Goal: Information Seeking & Learning: Understand process/instructions

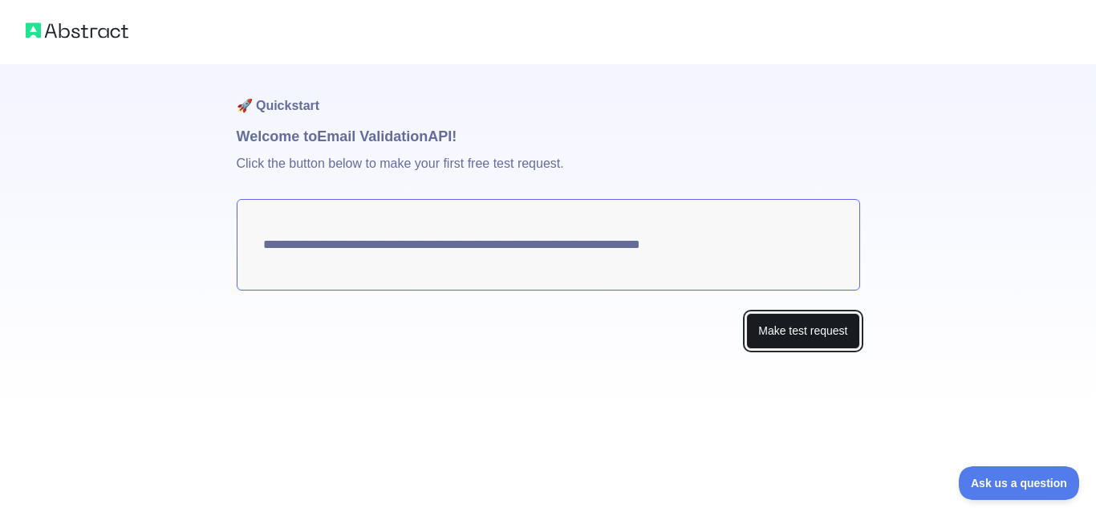
click at [793, 334] on button "Make test request" at bounding box center [802, 331] width 113 height 36
click at [79, 30] on img at bounding box center [77, 30] width 103 height 22
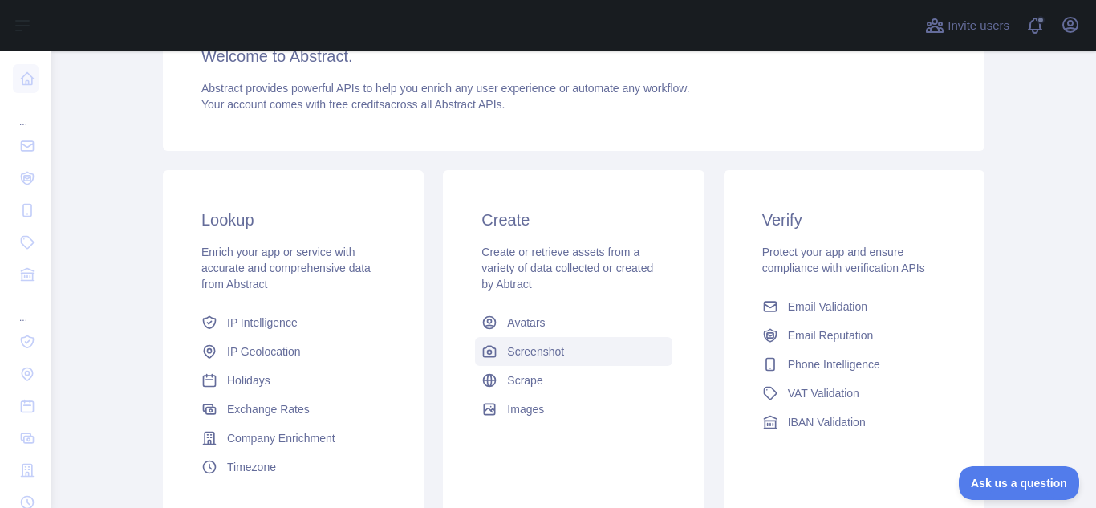
scroll to position [291, 0]
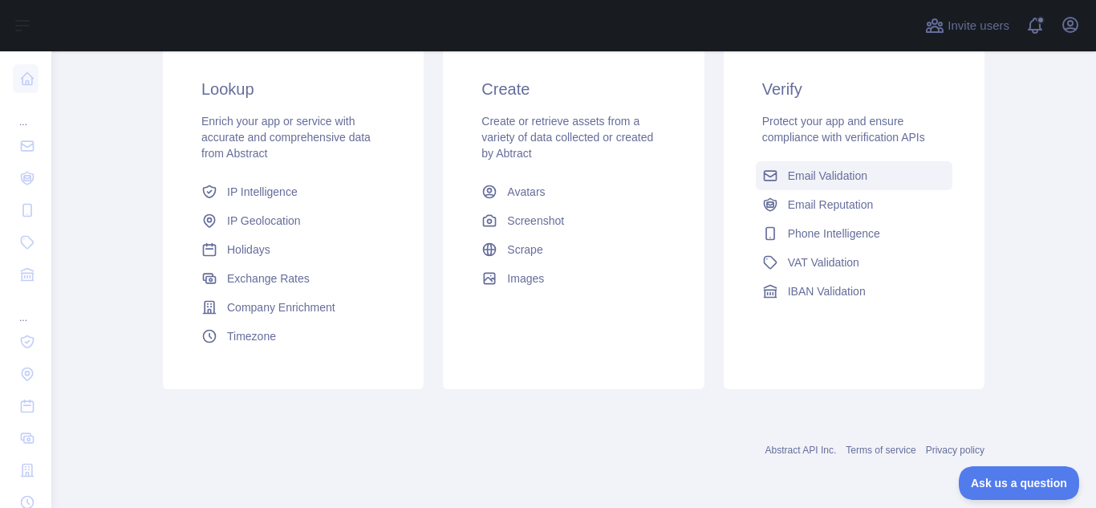
click at [822, 175] on span "Email Validation" at bounding box center [827, 176] width 79 height 16
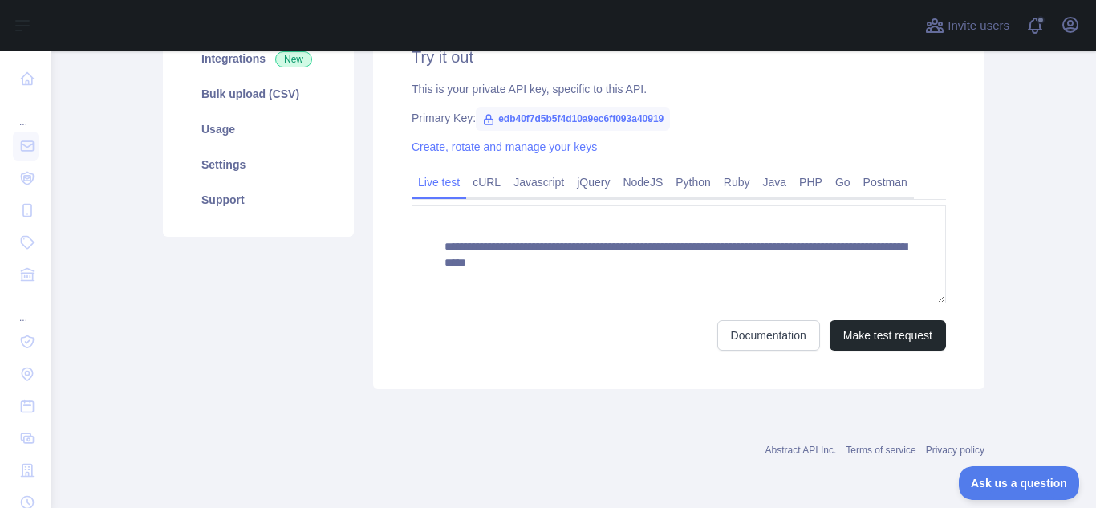
scroll to position [174, 0]
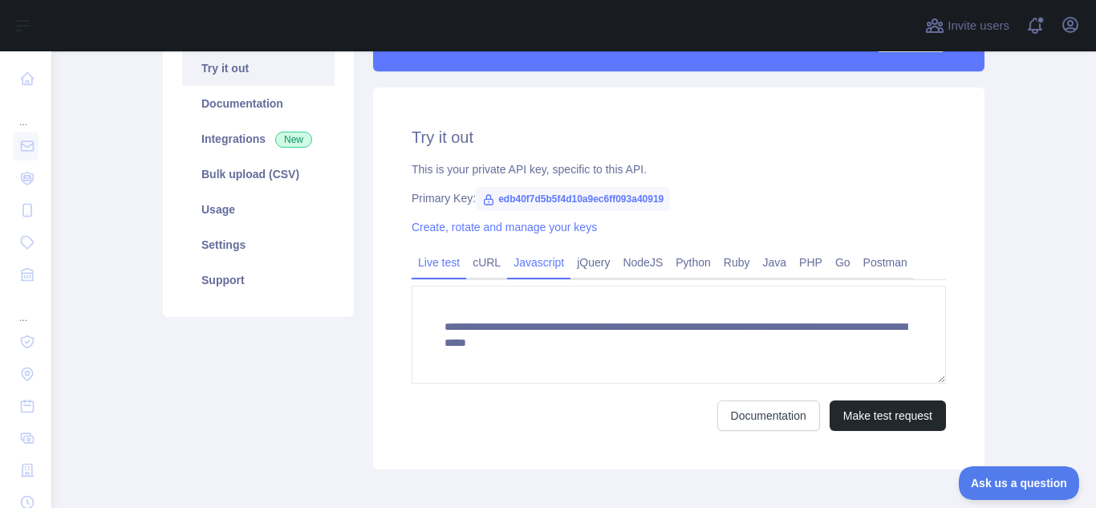
click at [525, 262] on link "Javascript" at bounding box center [538, 263] width 63 height 26
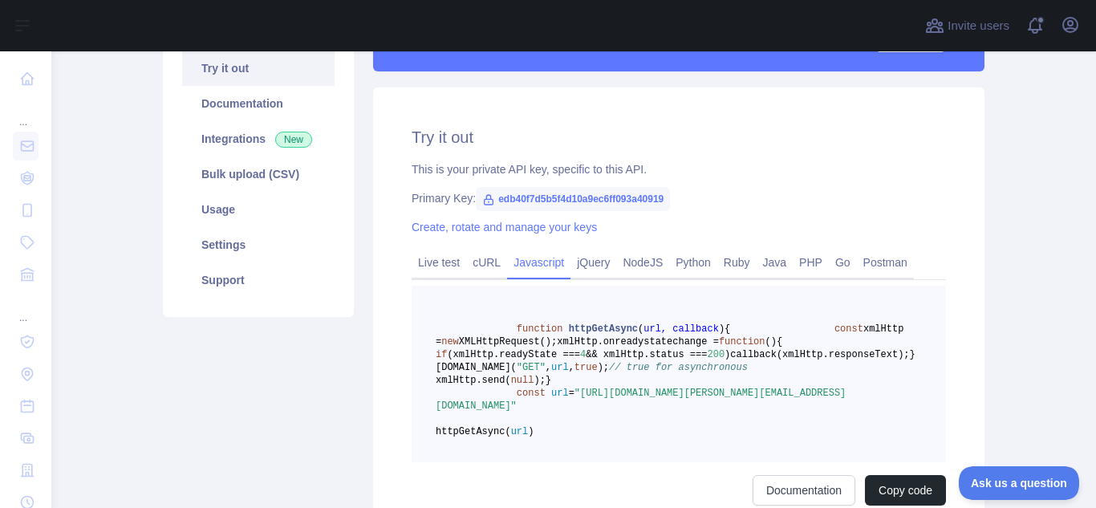
scroll to position [94, 0]
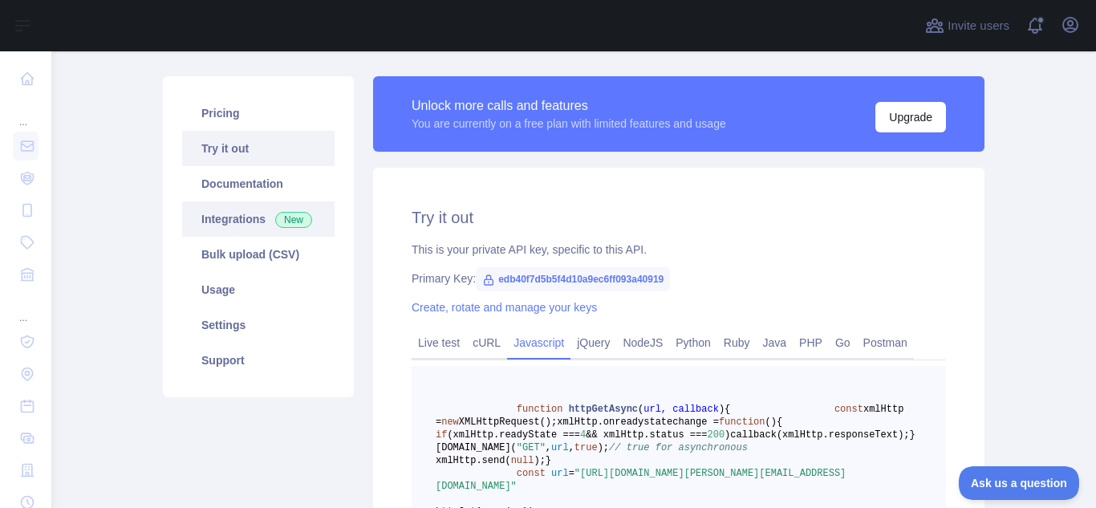
click at [244, 219] on link "Integrations New" at bounding box center [258, 218] width 152 height 35
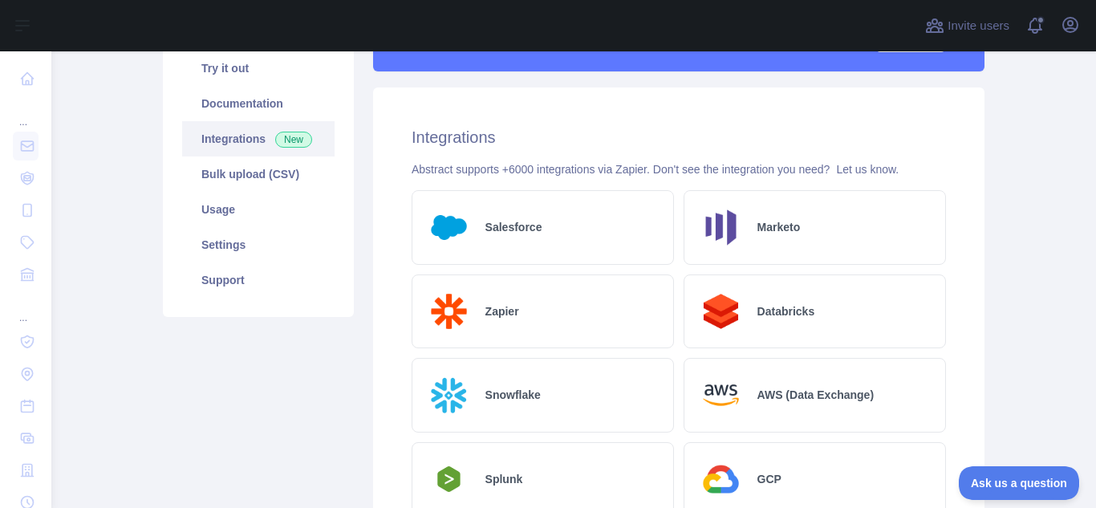
scroll to position [94, 0]
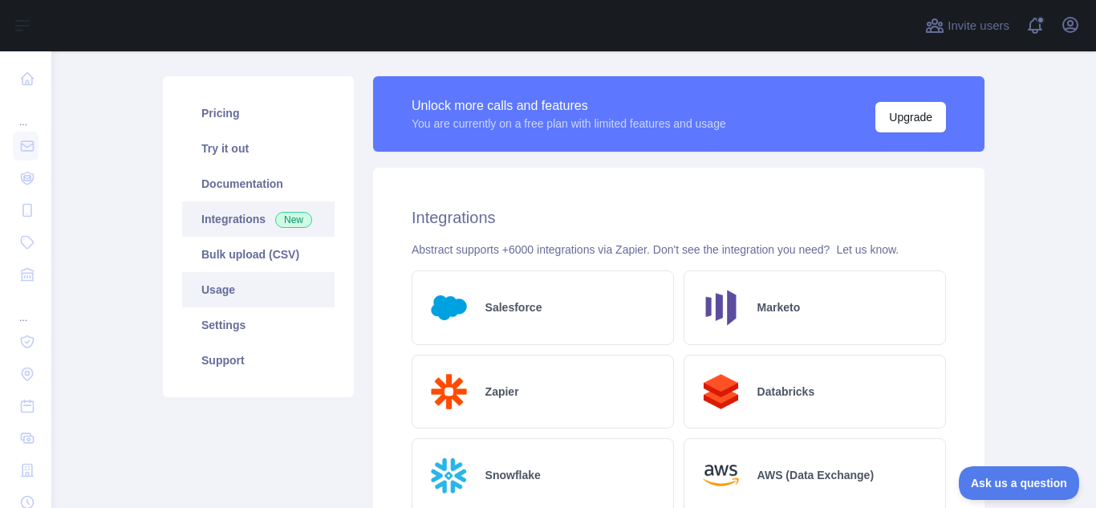
click at [220, 290] on link "Usage" at bounding box center [258, 289] width 152 height 35
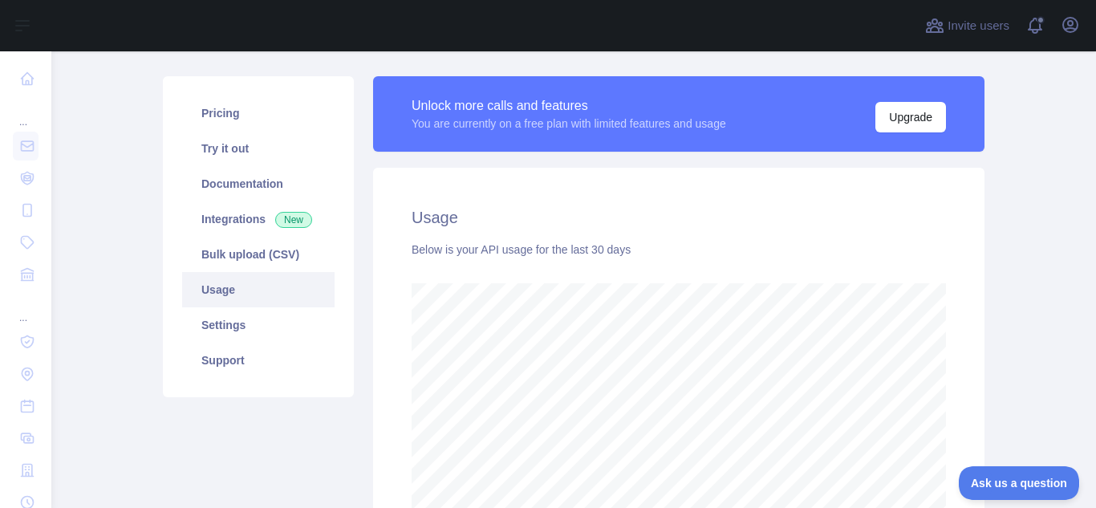
scroll to position [457, 1033]
click at [208, 329] on link "Settings" at bounding box center [258, 324] width 152 height 35
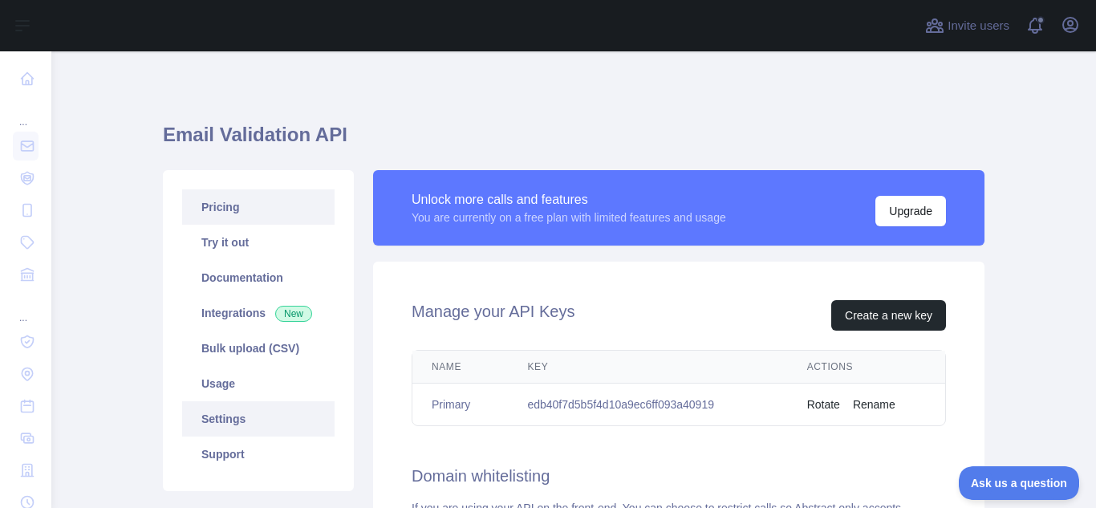
click at [214, 218] on link "Pricing" at bounding box center [258, 206] width 152 height 35
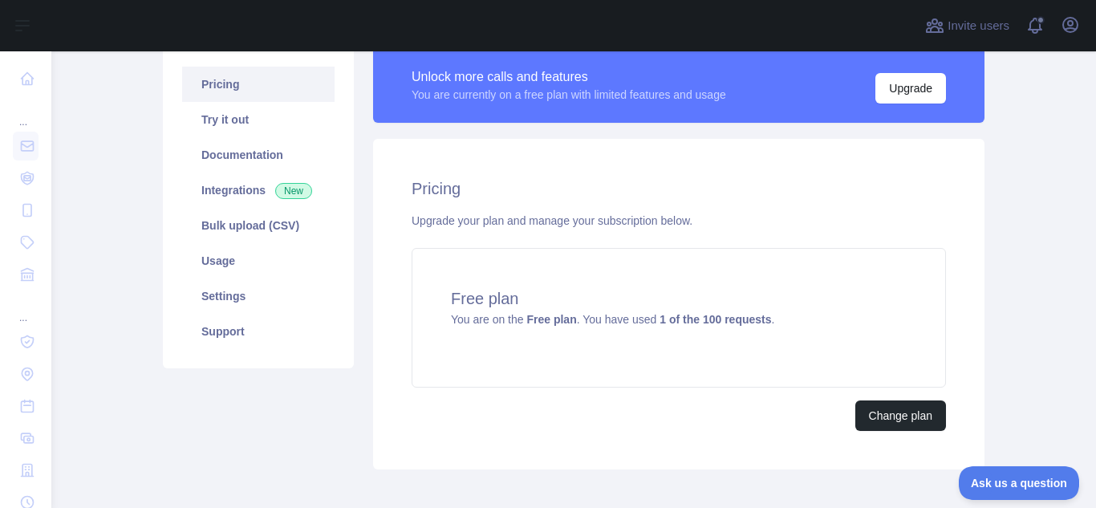
scroll to position [43, 0]
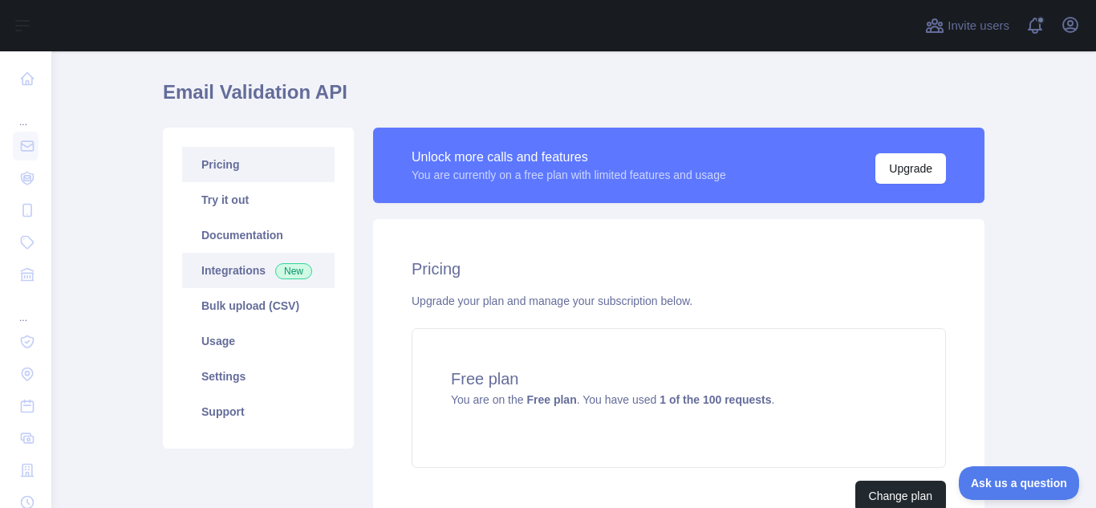
click at [218, 271] on link "Integrations New" at bounding box center [258, 270] width 152 height 35
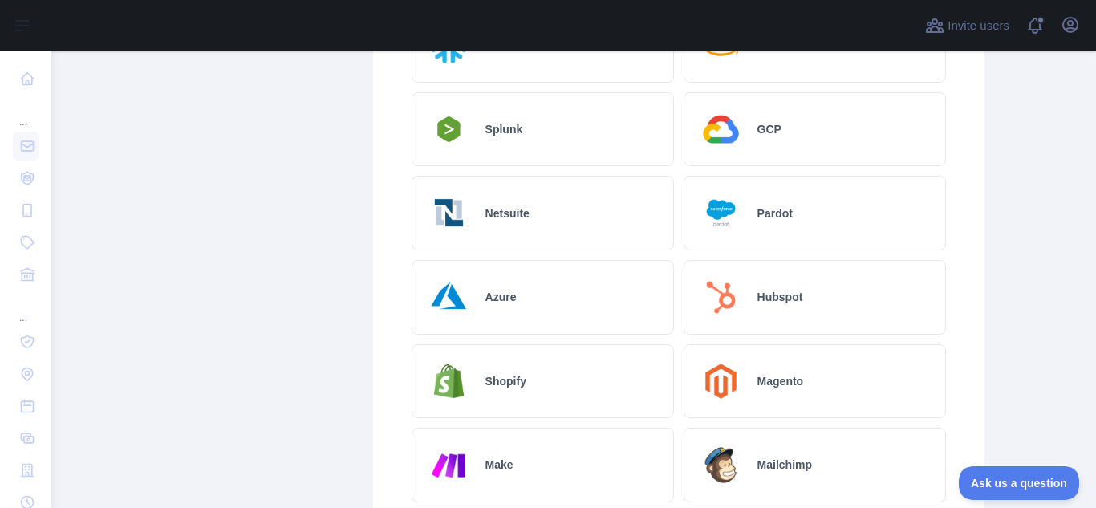
scroll to position [444, 0]
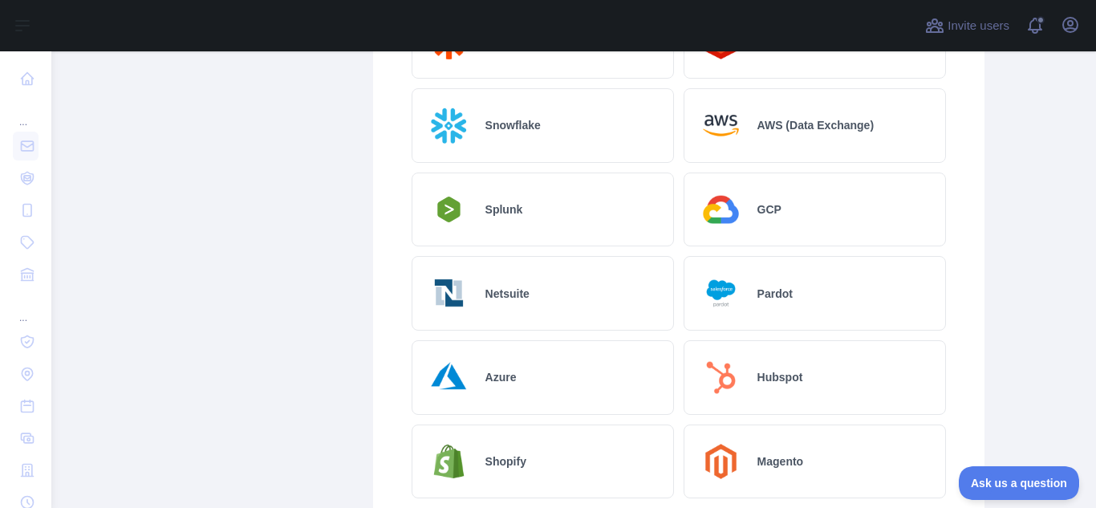
click at [745, 213] on div "GCP" at bounding box center [815, 209] width 262 height 75
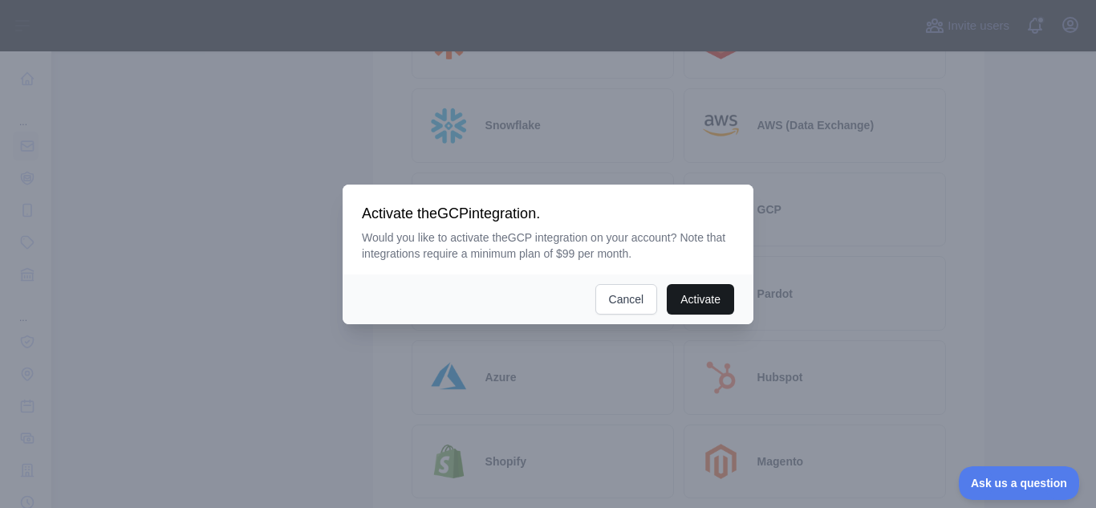
click at [693, 299] on button "Activate" at bounding box center [700, 299] width 67 height 30
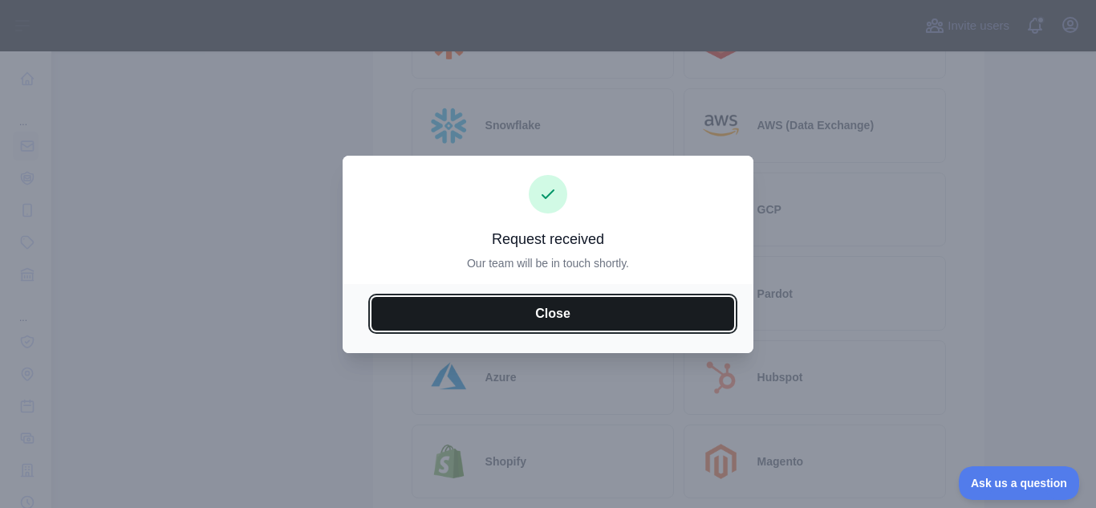
click at [578, 313] on button "Close" at bounding box center [552, 314] width 363 height 34
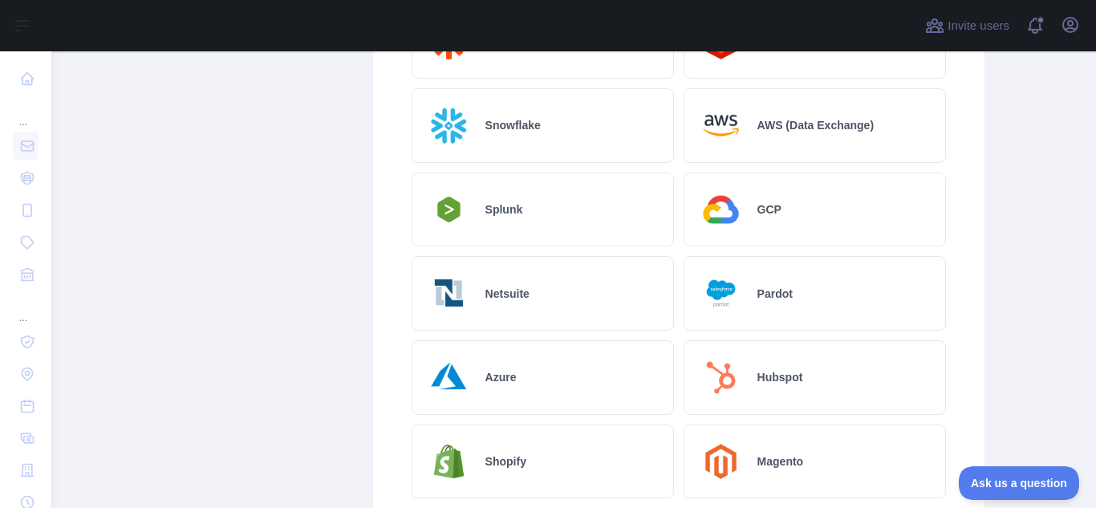
scroll to position [123, 0]
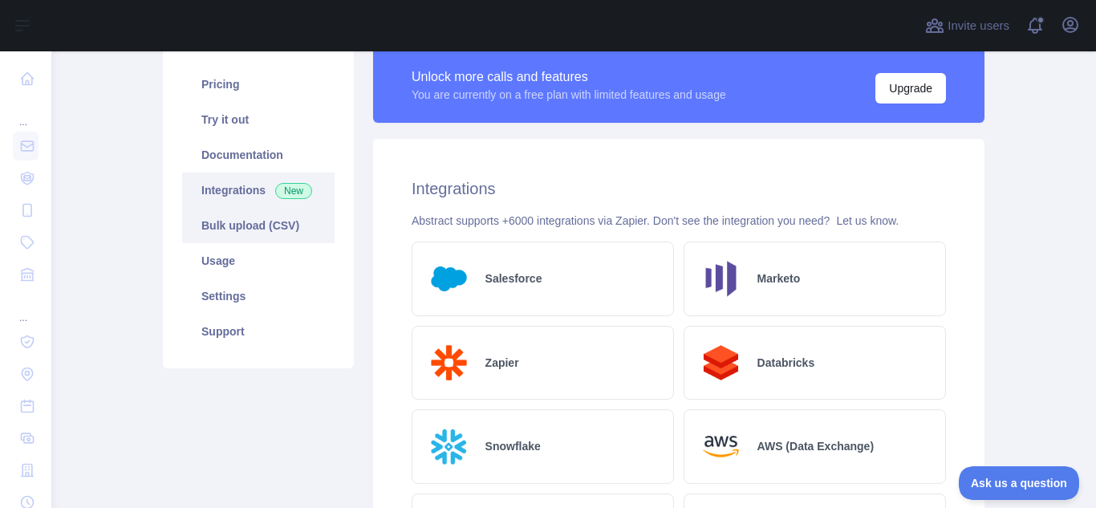
click at [233, 225] on link "Bulk upload (CSV)" at bounding box center [258, 225] width 152 height 35
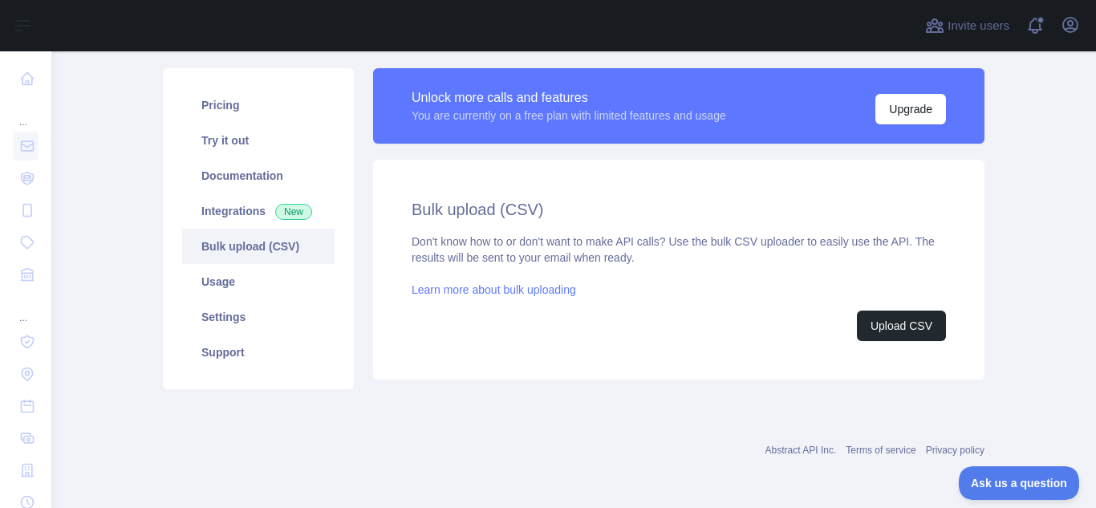
scroll to position [102, 0]
click at [191, 273] on link "Usage" at bounding box center [258, 281] width 152 height 35
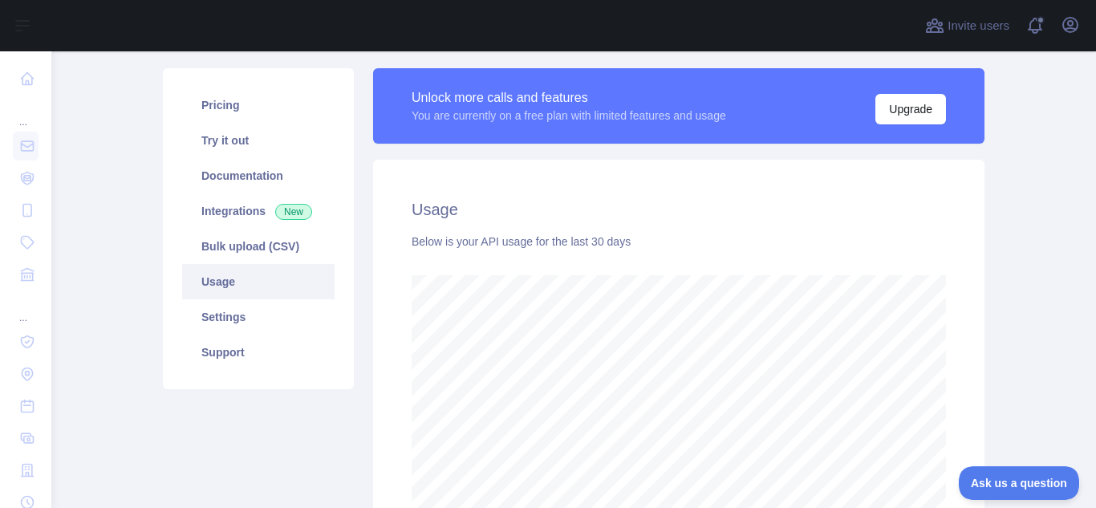
scroll to position [457, 1033]
click at [209, 322] on link "Settings" at bounding box center [258, 316] width 152 height 35
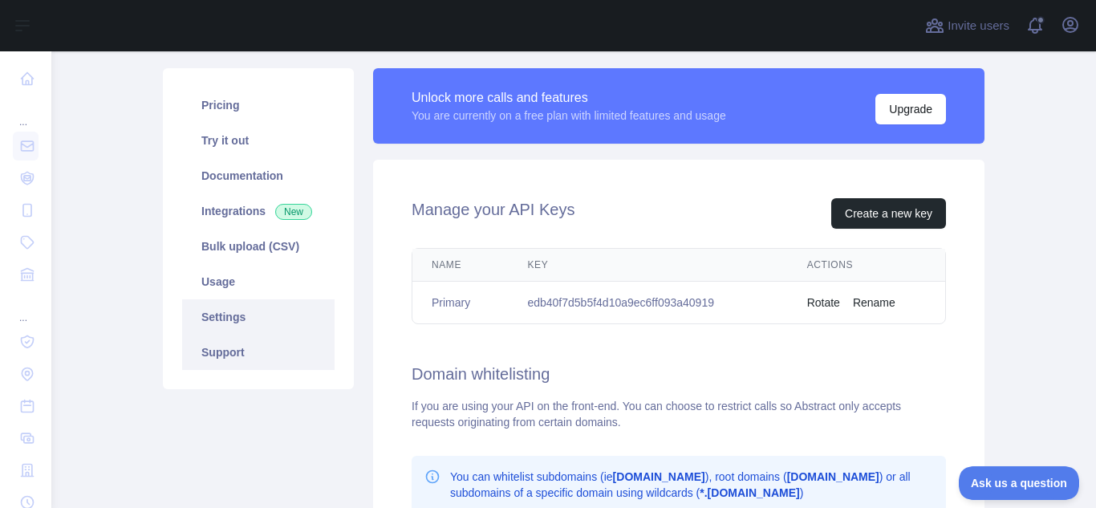
click at [216, 354] on link "Support" at bounding box center [258, 352] width 152 height 35
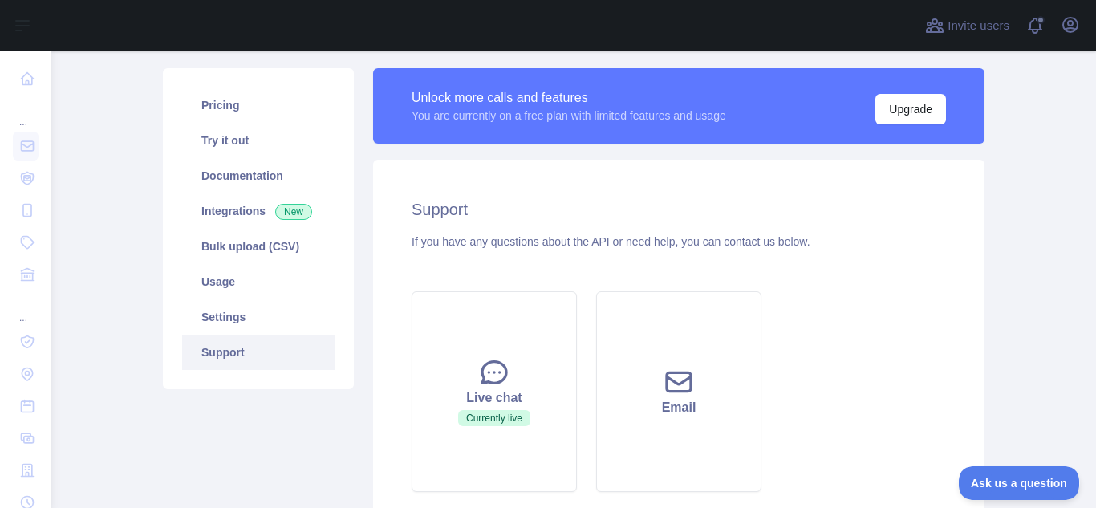
scroll to position [253, 0]
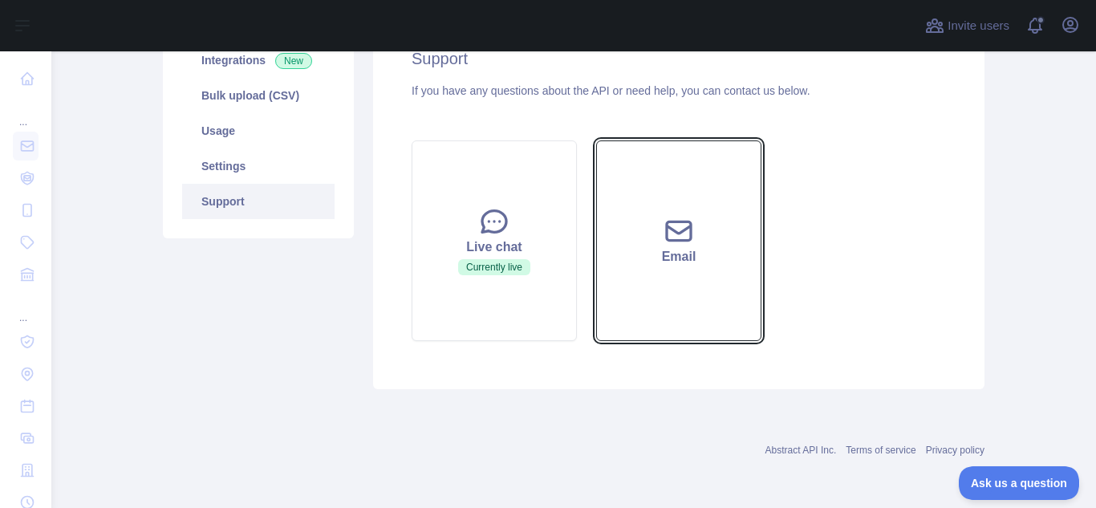
click at [658, 247] on div "Email" at bounding box center [678, 256] width 125 height 19
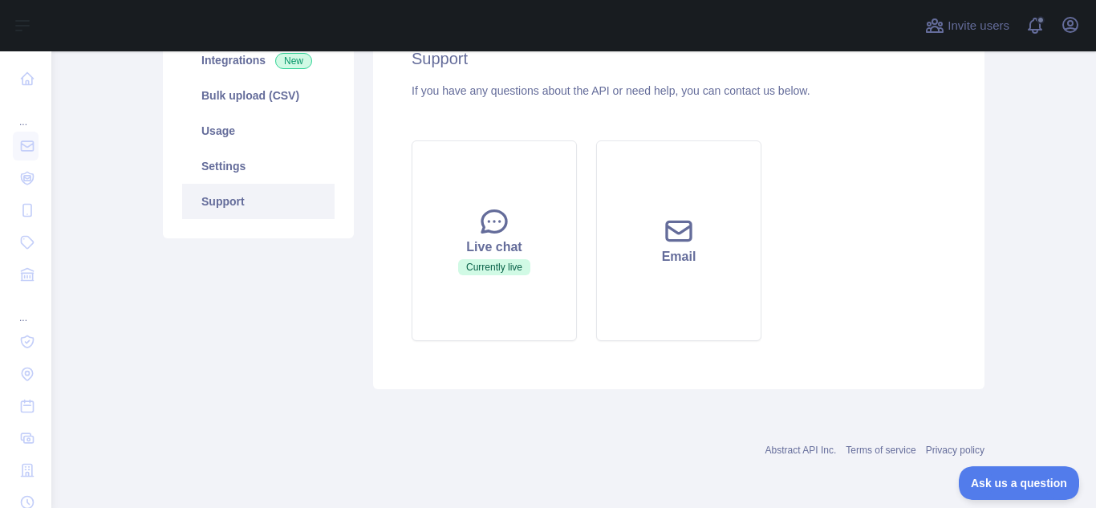
click at [904, 329] on div "Live chat Currently live Email" at bounding box center [679, 241] width 554 height 220
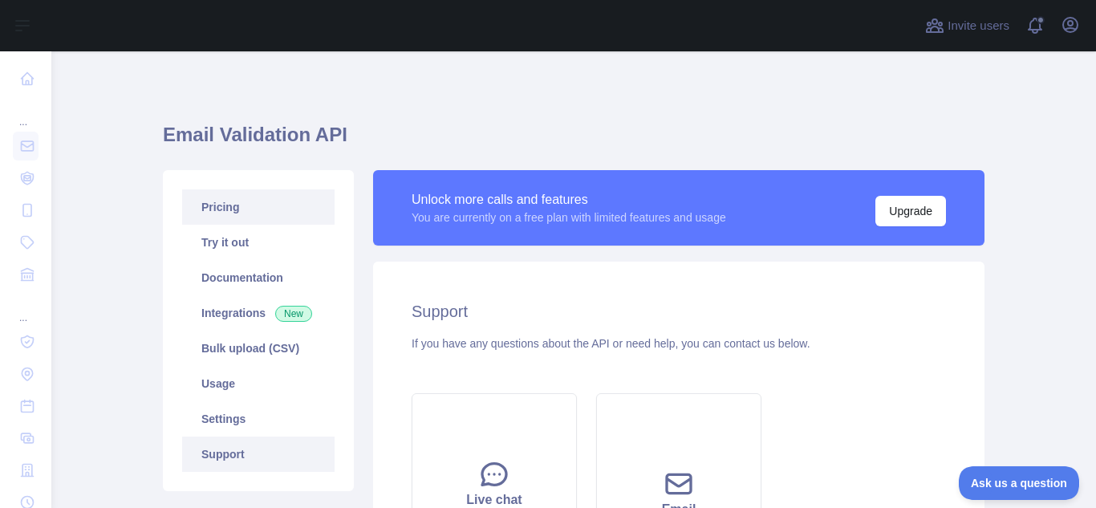
click at [215, 204] on link "Pricing" at bounding box center [258, 206] width 152 height 35
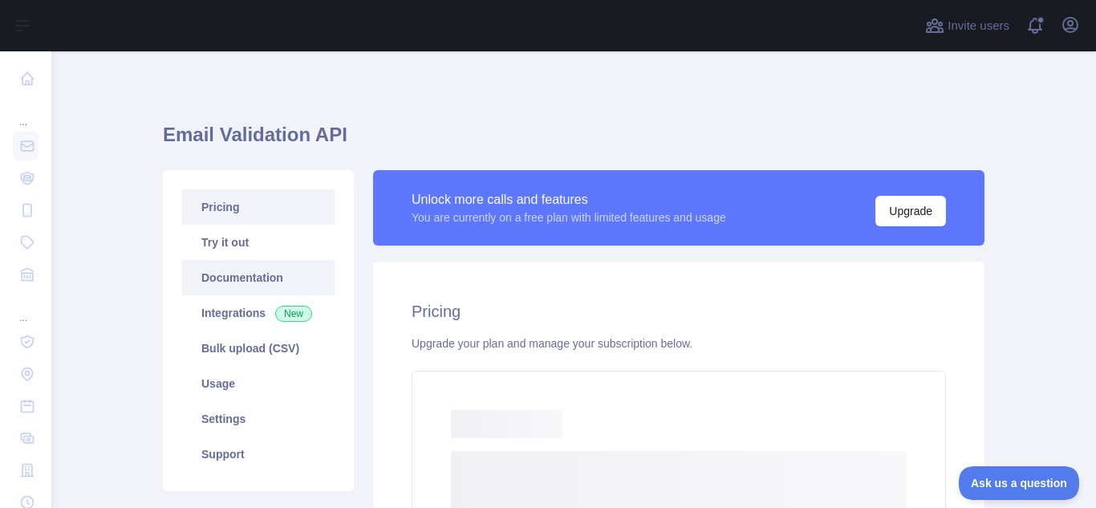
click at [240, 278] on link "Documentation" at bounding box center [258, 277] width 152 height 35
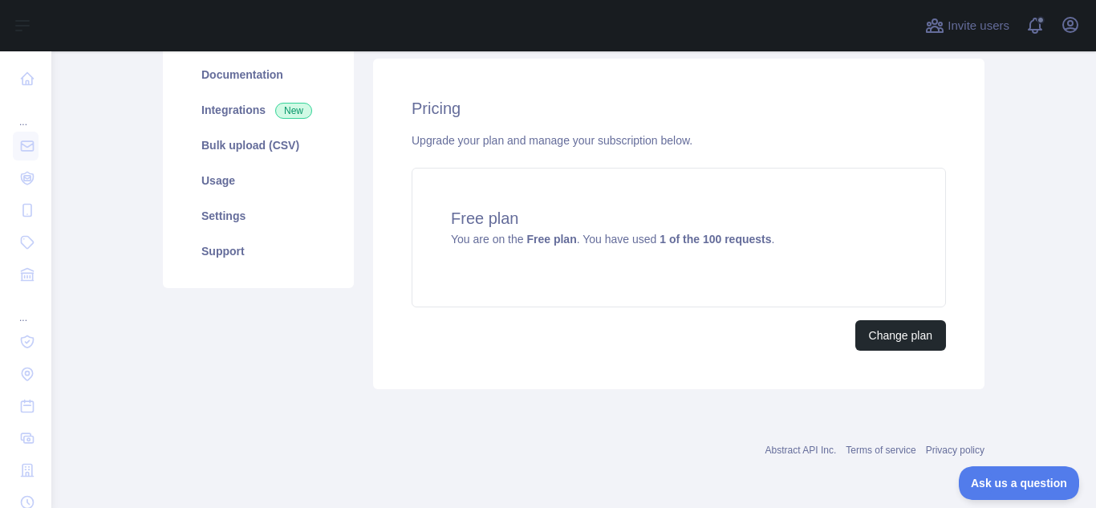
scroll to position [43, 0]
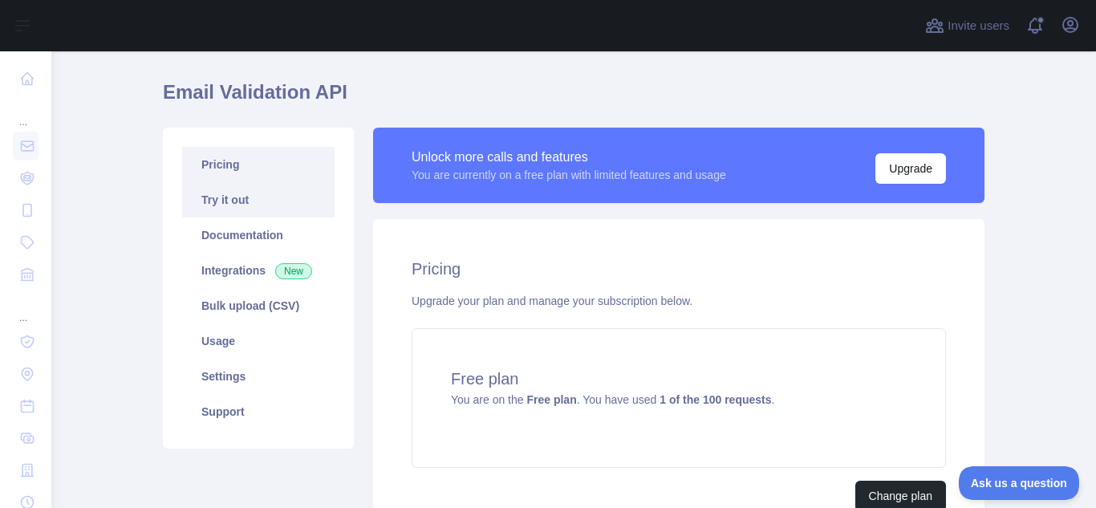
click at [217, 204] on link "Try it out" at bounding box center [258, 199] width 152 height 35
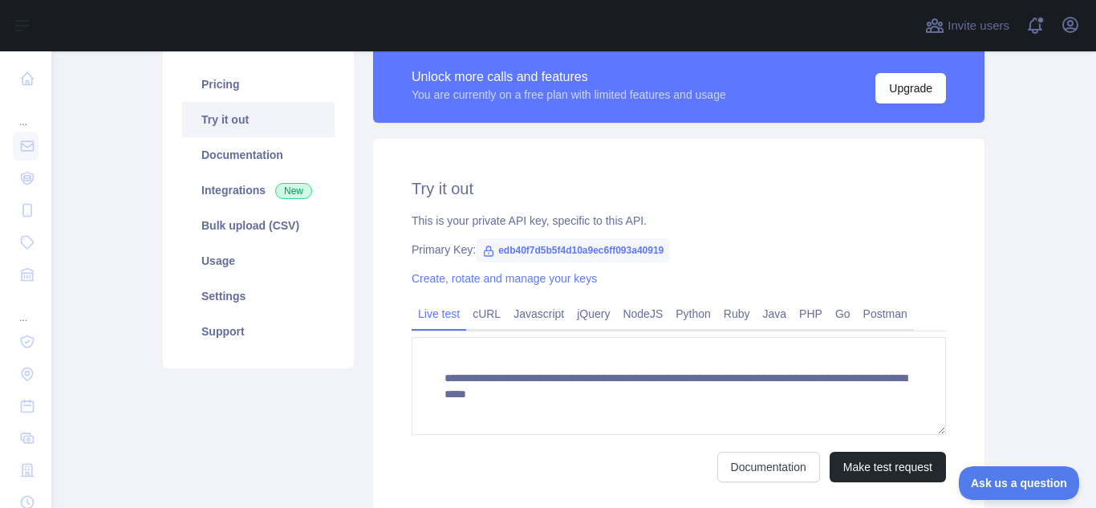
scroll to position [203, 0]
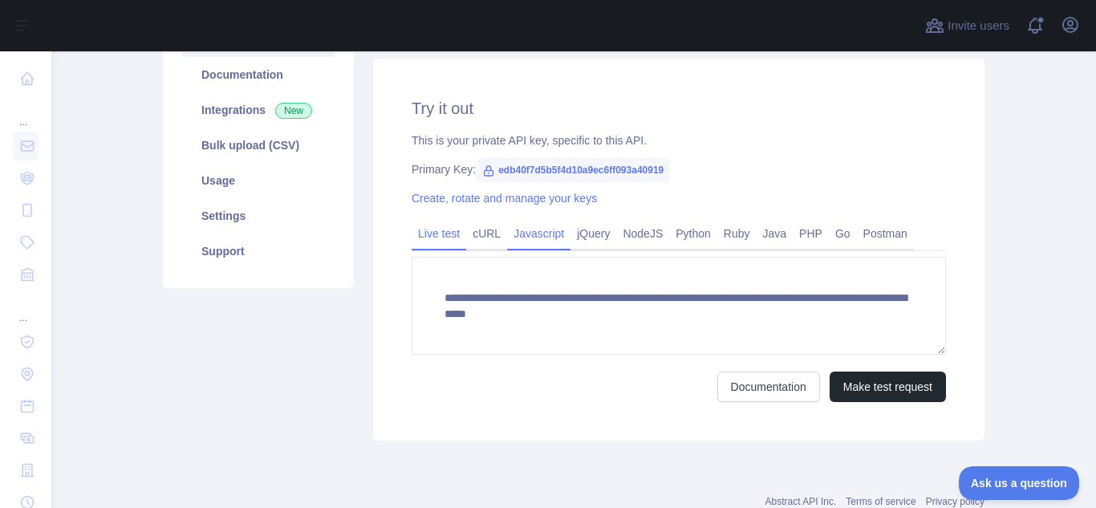
click at [526, 235] on link "Javascript" at bounding box center [538, 234] width 63 height 26
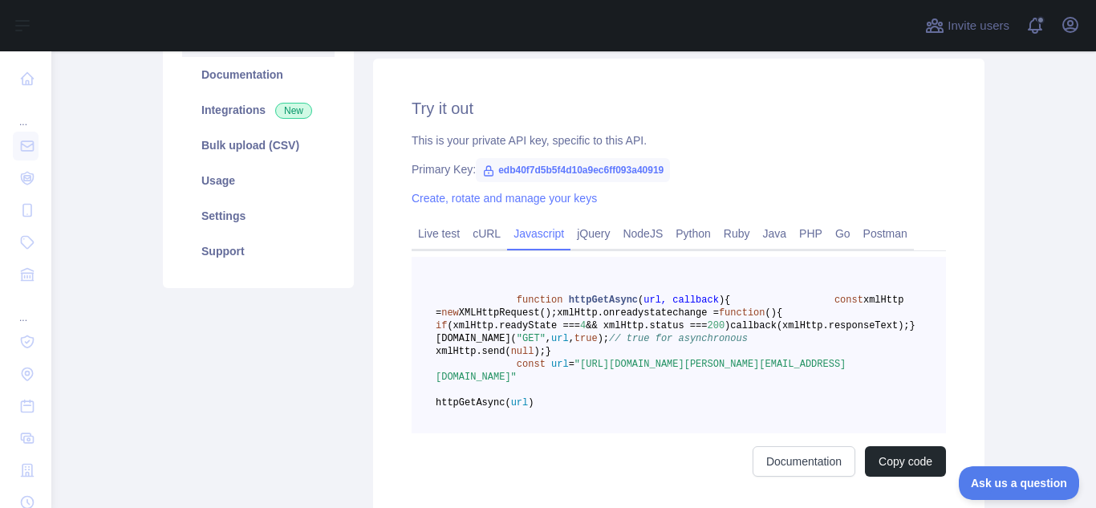
scroll to position [283, 0]
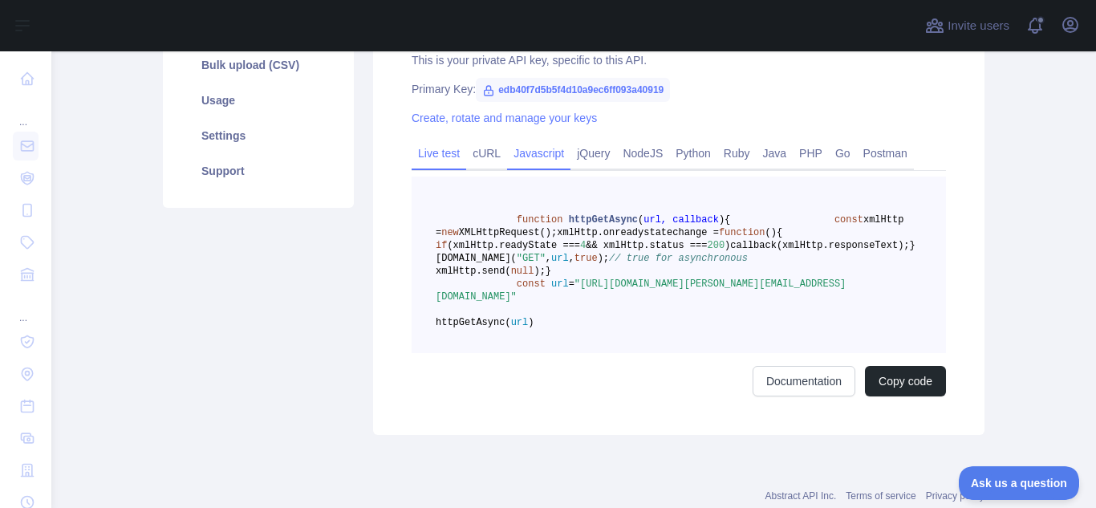
click at [430, 149] on link "Live test" at bounding box center [439, 153] width 55 height 26
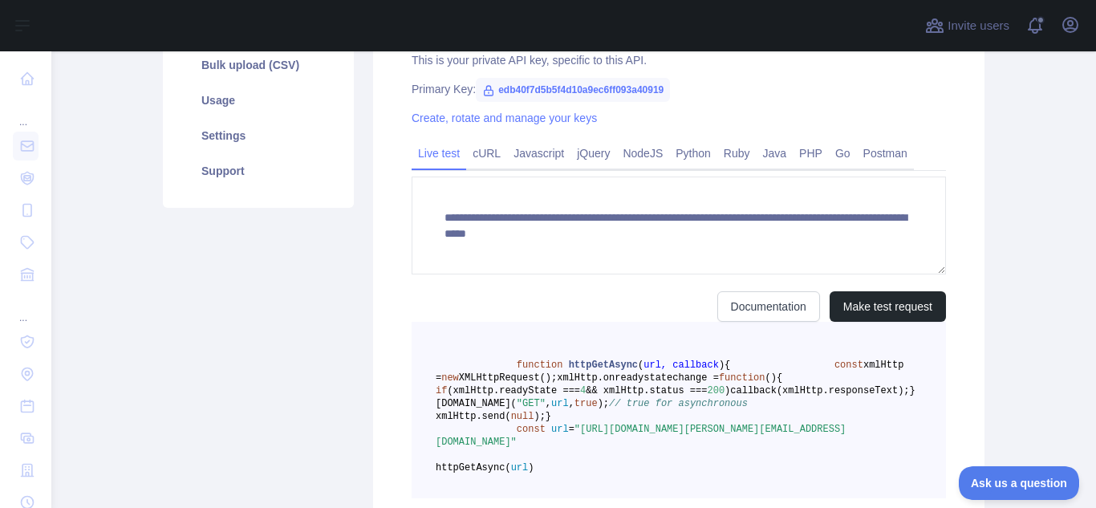
scroll to position [254, 0]
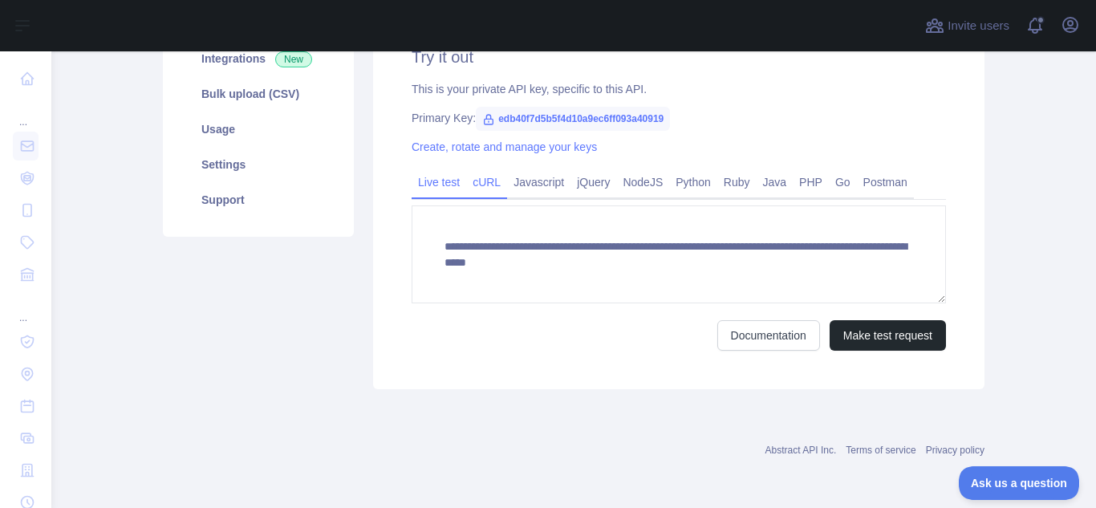
click at [485, 189] on link "cURL" at bounding box center [486, 182] width 41 height 26
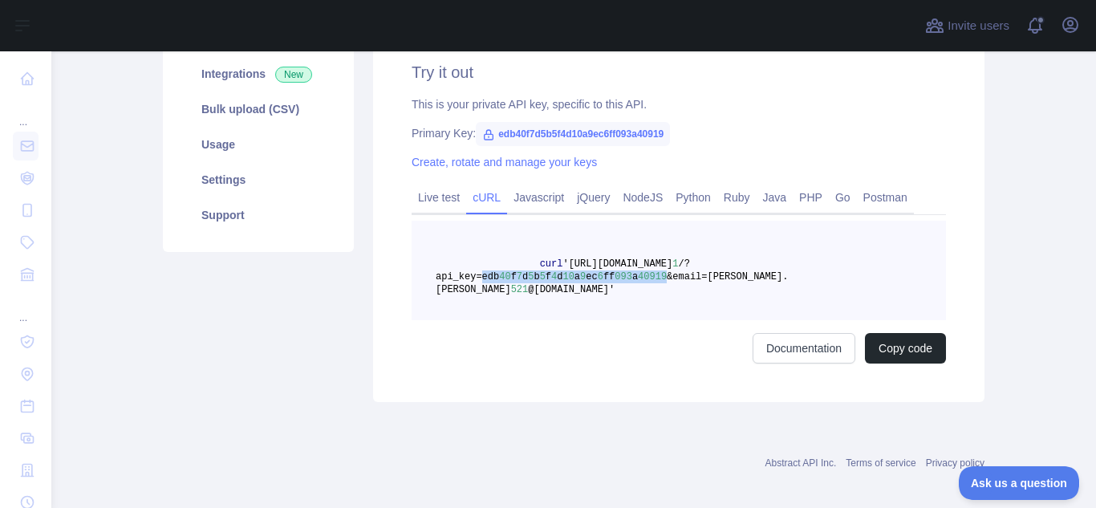
drag, startPoint x: 639, startPoint y: 277, endPoint x: 471, endPoint y: 283, distance: 168.6
click at [471, 283] on pre "curl 'https://emailvalidation.abstractapi.com/v 1 /?api_key=edb 40 f 7 d 5 b 5 …" at bounding box center [679, 270] width 534 height 99
copy span "edb 40 f 7 d 5 b 5 f 4 d 10 a 9 ec 6 ff 093 a 40919"
click at [534, 201] on link "Javascript" at bounding box center [538, 198] width 63 height 26
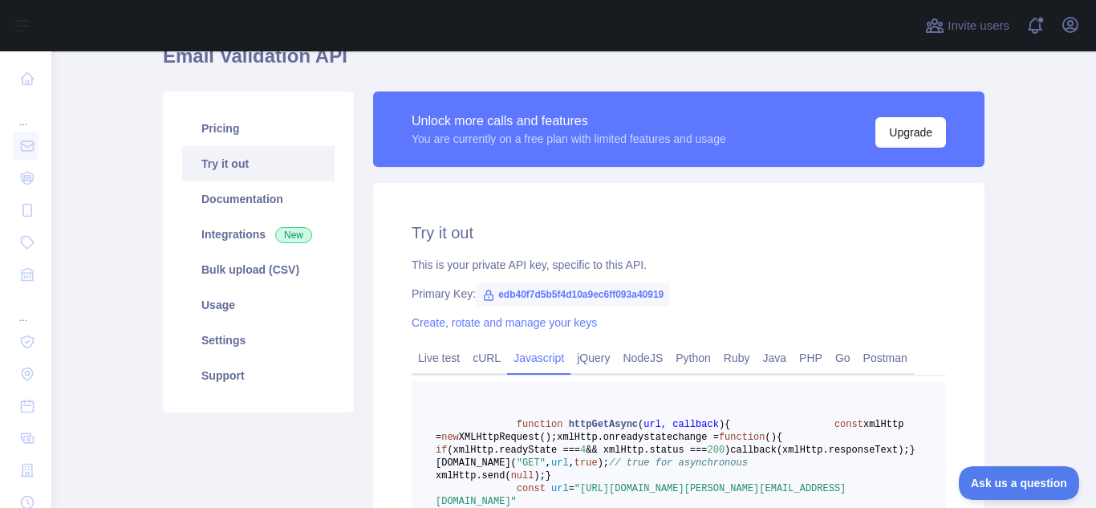
scroll to position [0, 0]
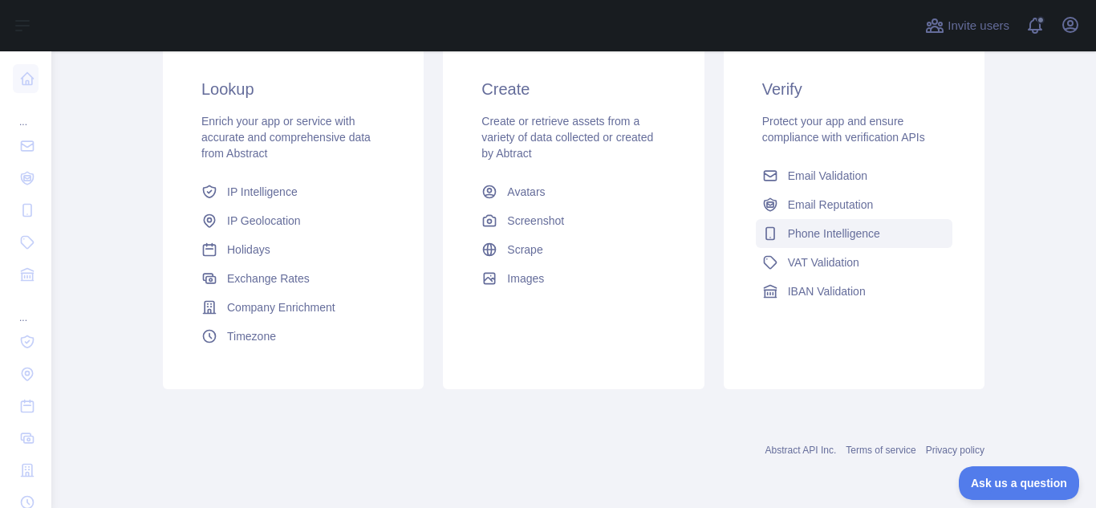
click at [817, 234] on span "Phone Intelligence" at bounding box center [834, 233] width 92 height 16
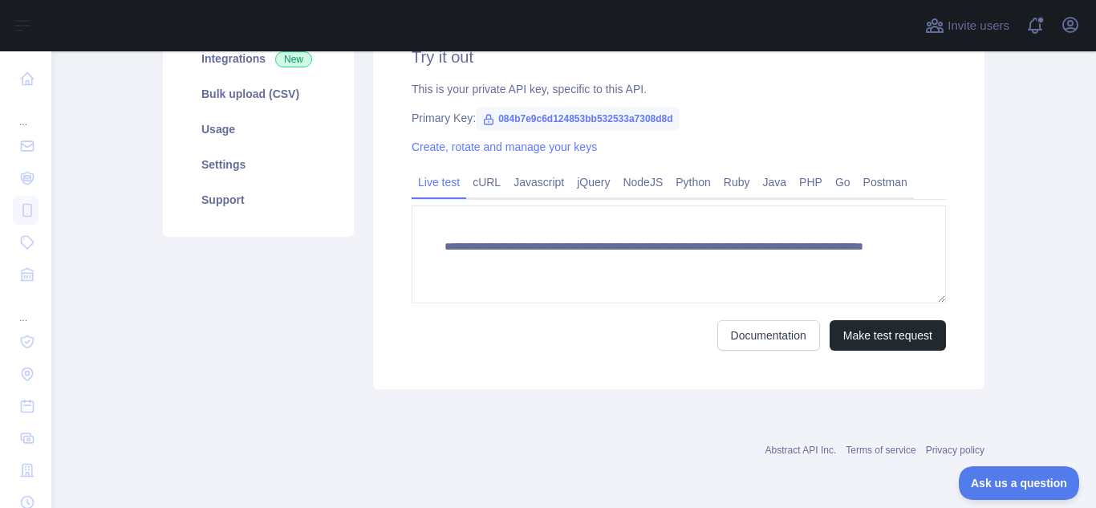
scroll to position [94, 0]
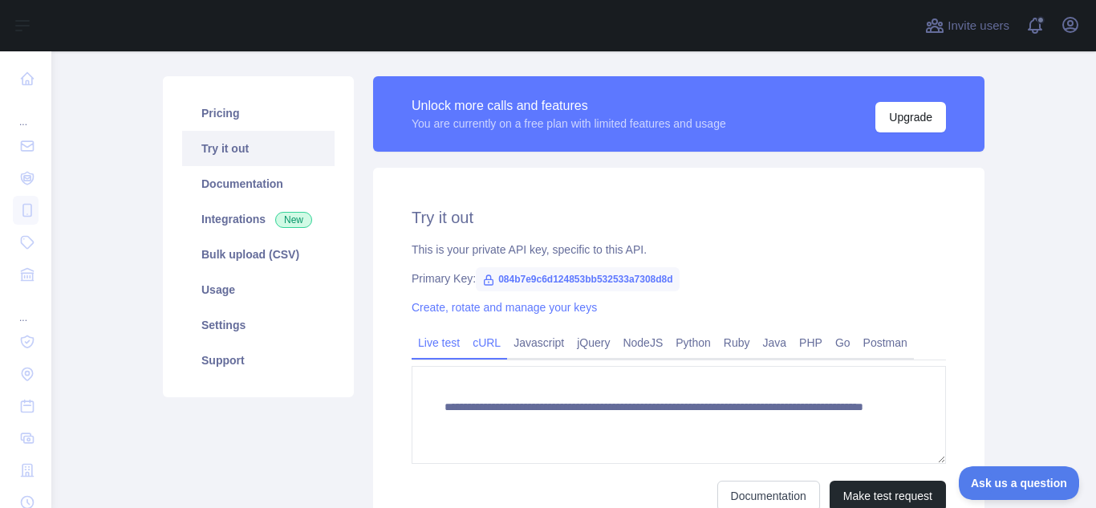
click at [485, 347] on link "cURL" at bounding box center [486, 343] width 41 height 26
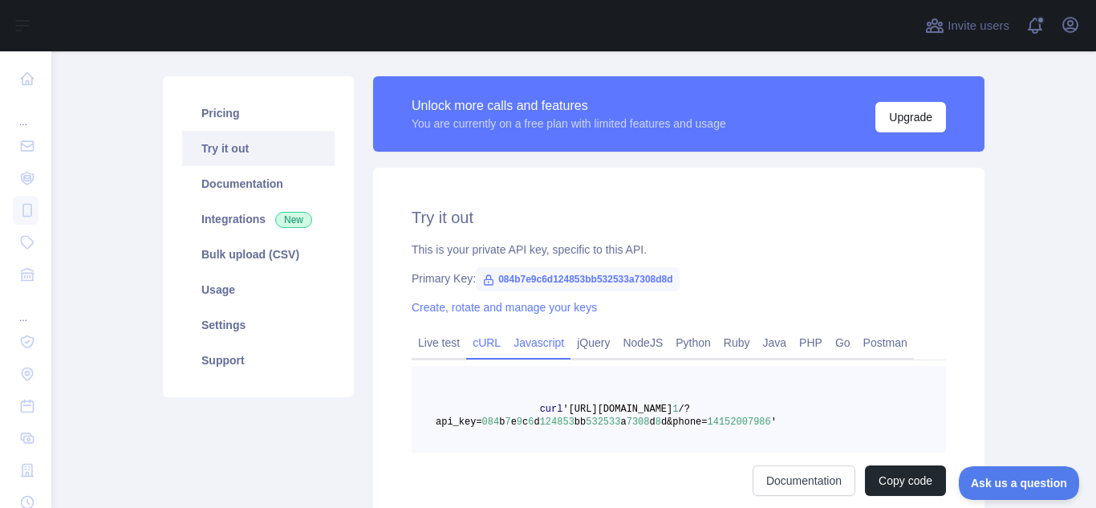
click at [526, 344] on link "Javascript" at bounding box center [538, 343] width 63 height 26
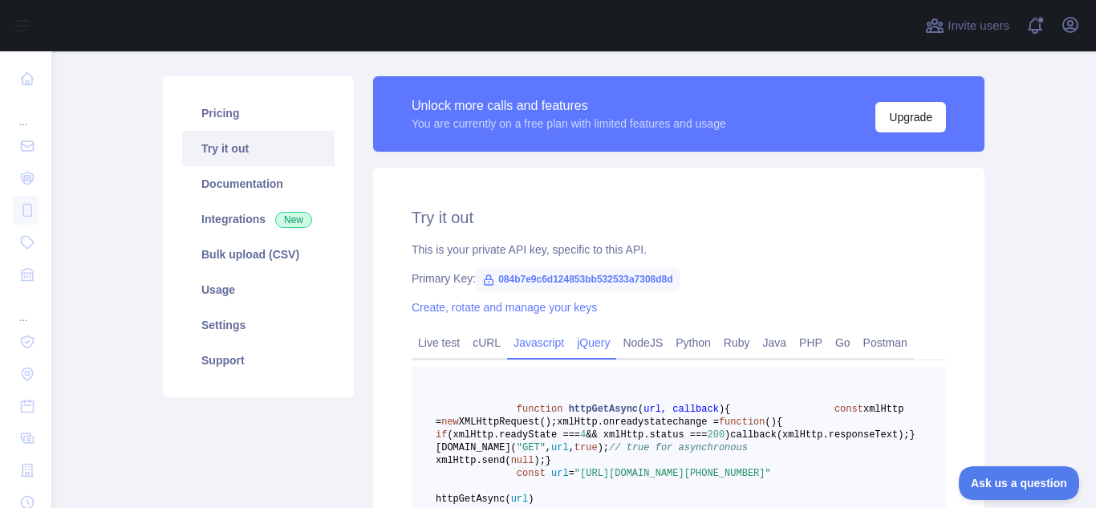
click at [591, 344] on link "jQuery" at bounding box center [593, 343] width 46 height 26
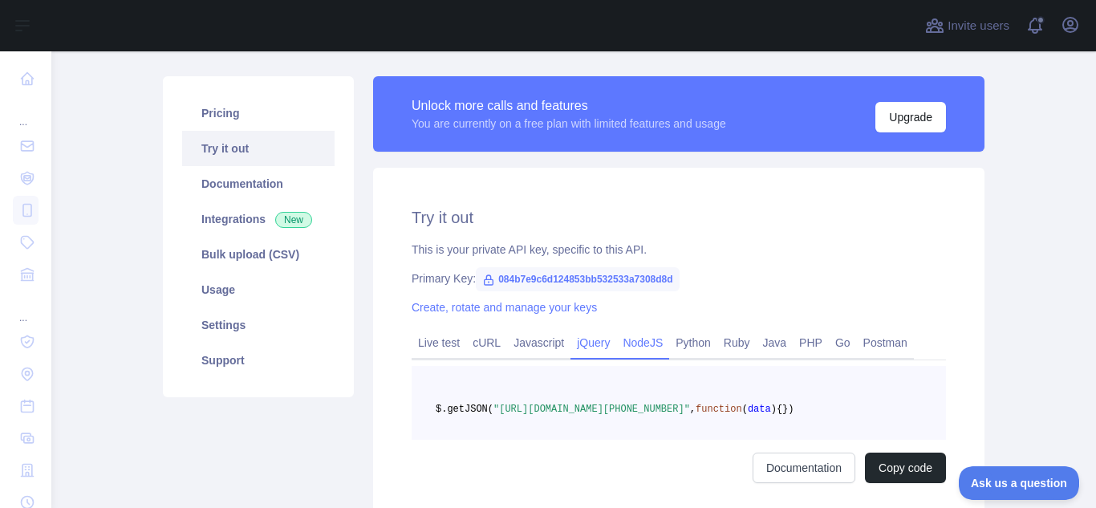
click at [636, 347] on link "NodeJS" at bounding box center [642, 343] width 53 height 26
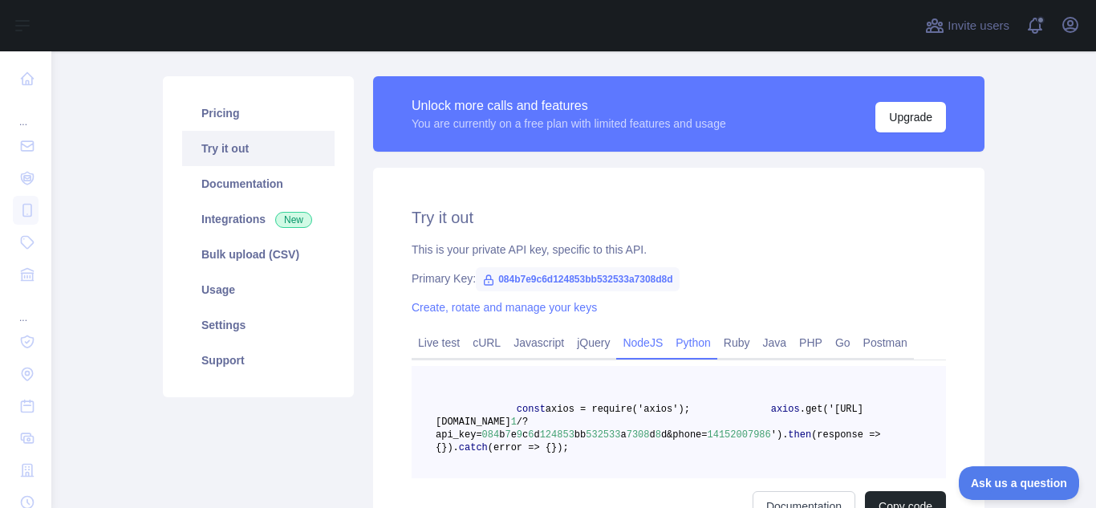
click at [691, 338] on link "Python" at bounding box center [693, 343] width 48 height 26
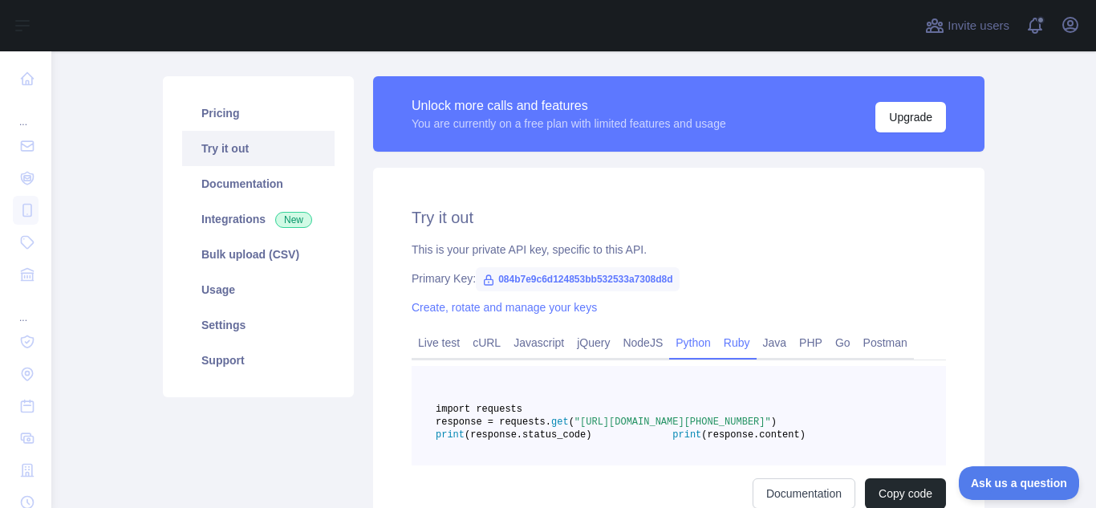
click at [726, 341] on link "Ruby" at bounding box center [736, 343] width 39 height 26
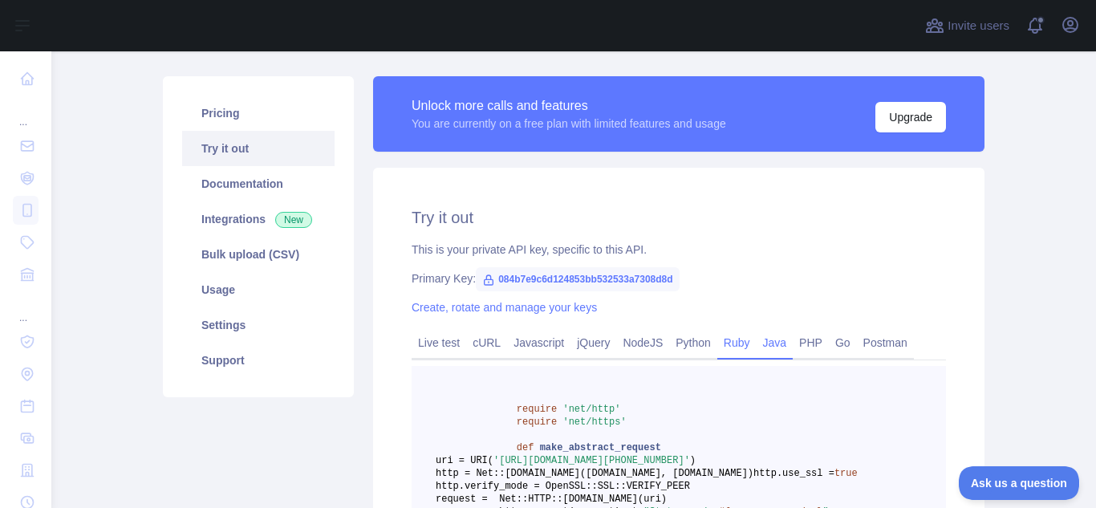
click at [774, 343] on link "Java" at bounding box center [775, 343] width 37 height 26
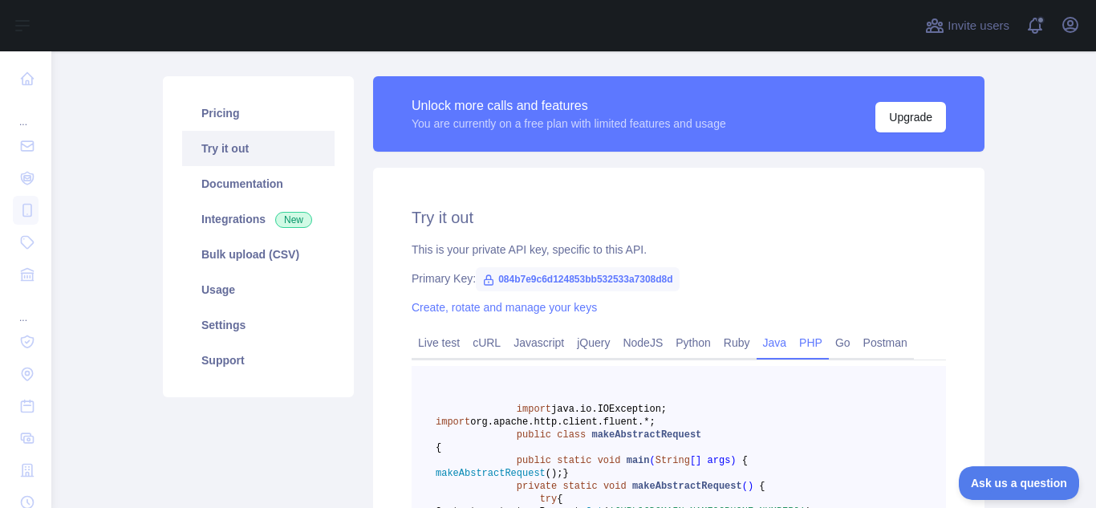
click at [814, 341] on link "PHP" at bounding box center [811, 343] width 36 height 26
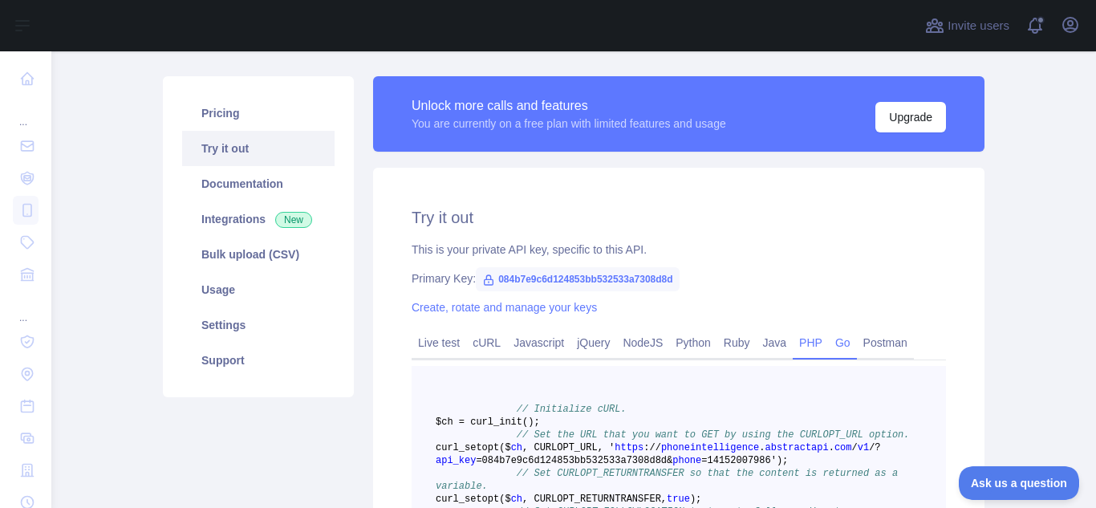
click at [833, 344] on link "Go" at bounding box center [843, 343] width 28 height 26
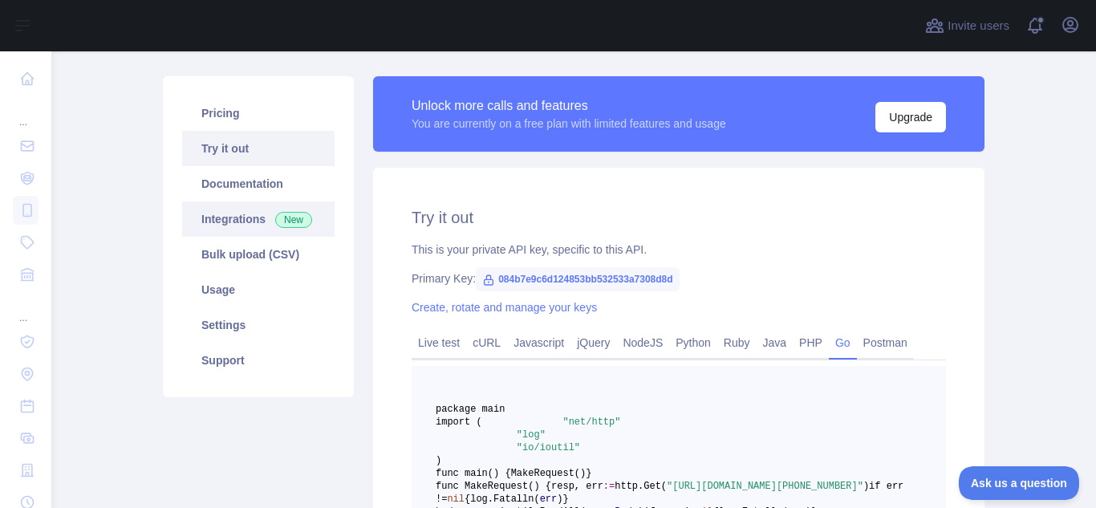
click at [231, 225] on link "Integrations New" at bounding box center [258, 218] width 152 height 35
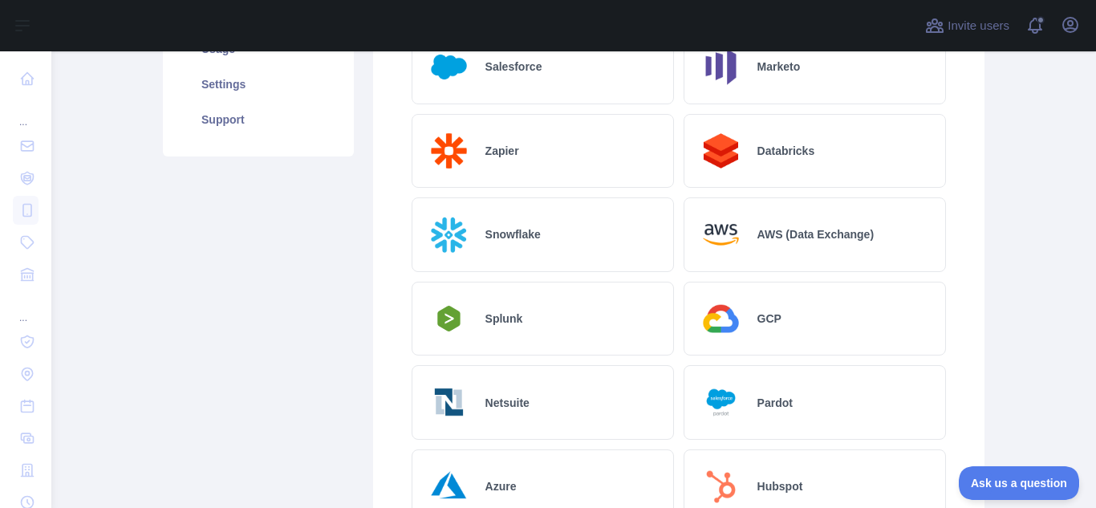
scroll to position [415, 0]
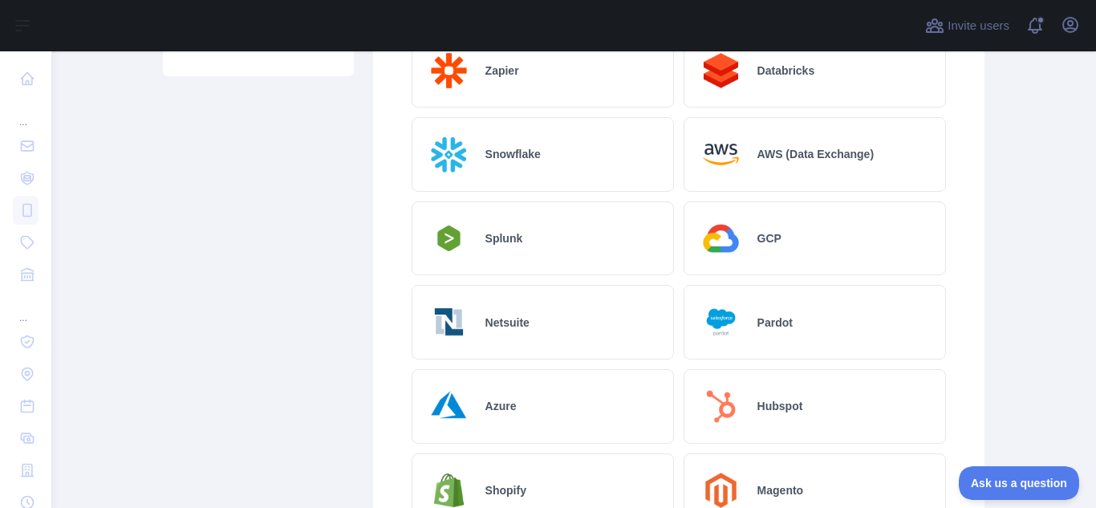
click at [763, 412] on h2 "Hubspot" at bounding box center [780, 406] width 46 height 16
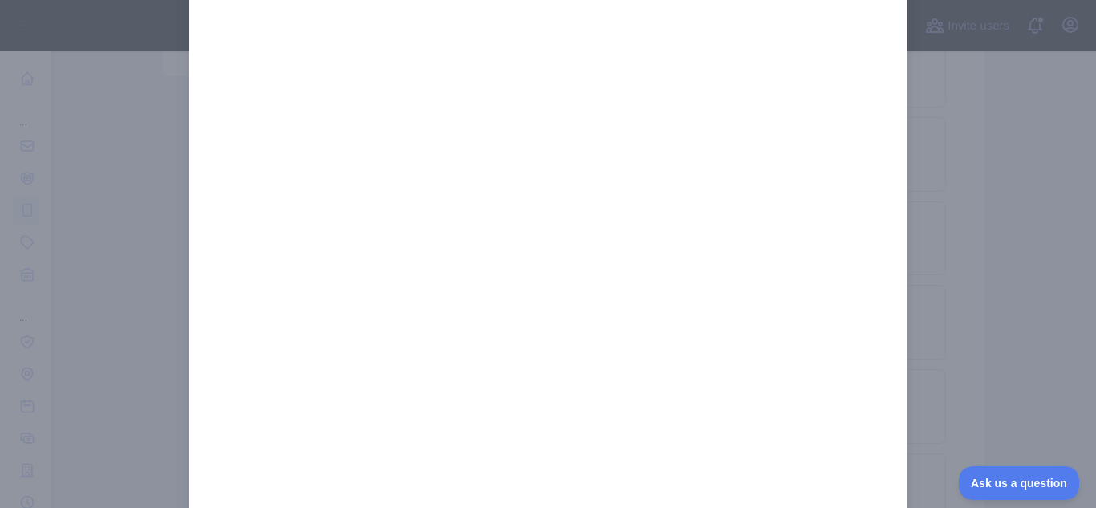
scroll to position [0, 0]
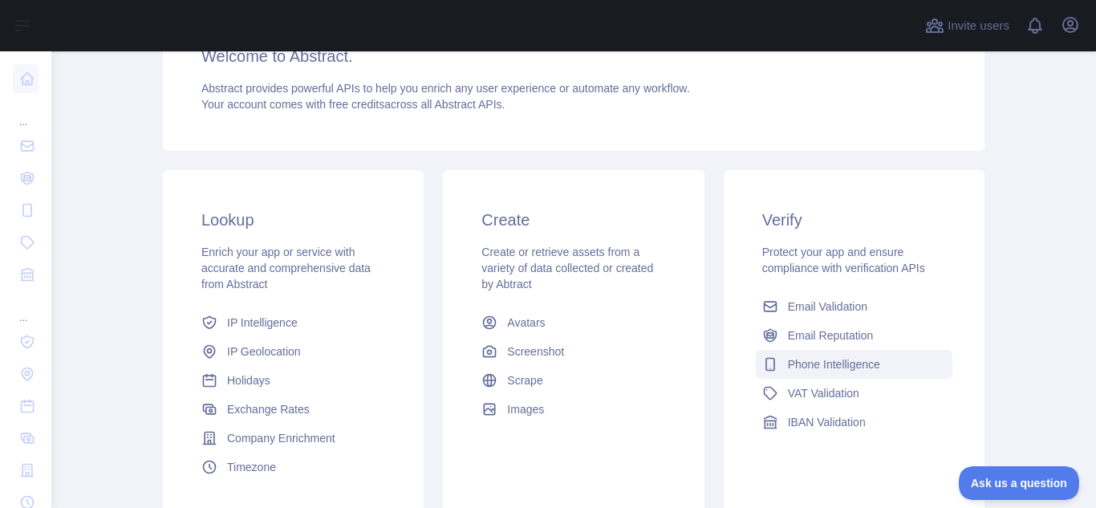
click at [817, 365] on span "Phone Intelligence" at bounding box center [834, 364] width 92 height 16
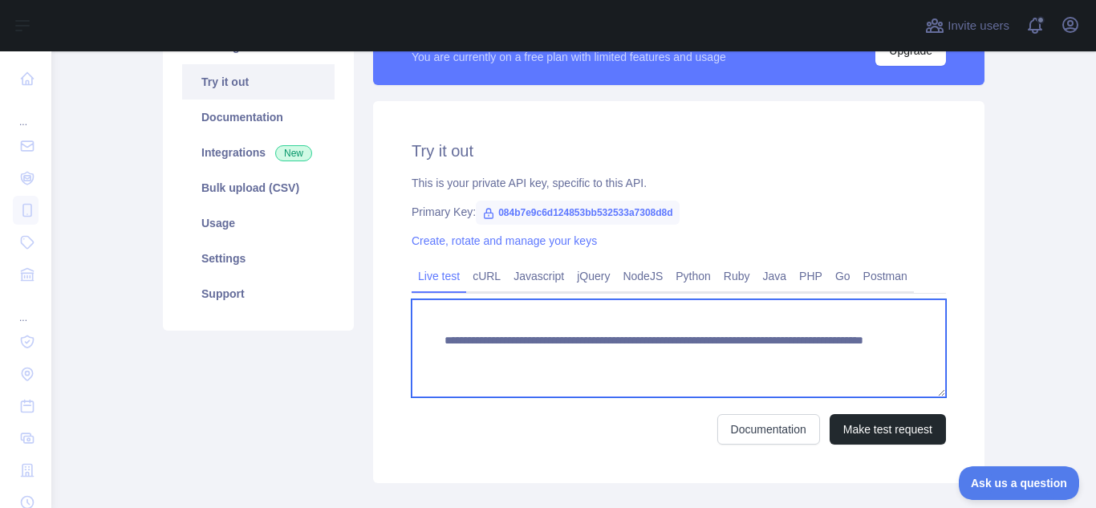
drag, startPoint x: 688, startPoint y: 357, endPoint x: 655, endPoint y: 355, distance: 32.9
click at [655, 355] on textarea "**********" at bounding box center [679, 348] width 534 height 98
click at [666, 378] on textarea "**********" at bounding box center [679, 348] width 534 height 98
drag, startPoint x: 677, startPoint y: 357, endPoint x: 480, endPoint y: 358, distance: 197.4
click at [480, 358] on textarea "**********" at bounding box center [679, 348] width 534 height 98
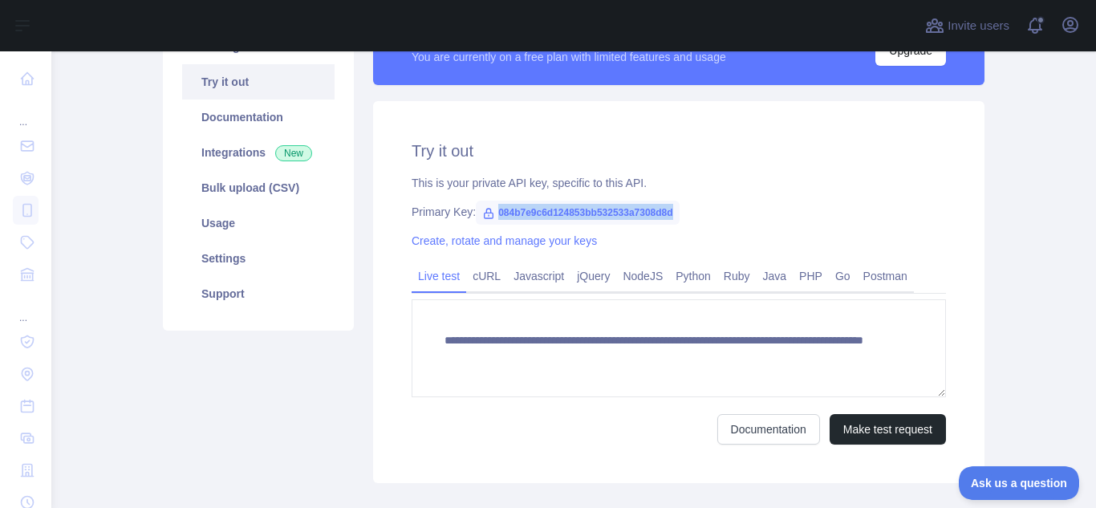
drag, startPoint x: 649, startPoint y: 206, endPoint x: 481, endPoint y: 216, distance: 168.0
click at [481, 216] on span "084b7e9c6d124853bb532533a7308d8d" at bounding box center [578, 213] width 204 height 24
